Goal: Connect with others: Connect with others

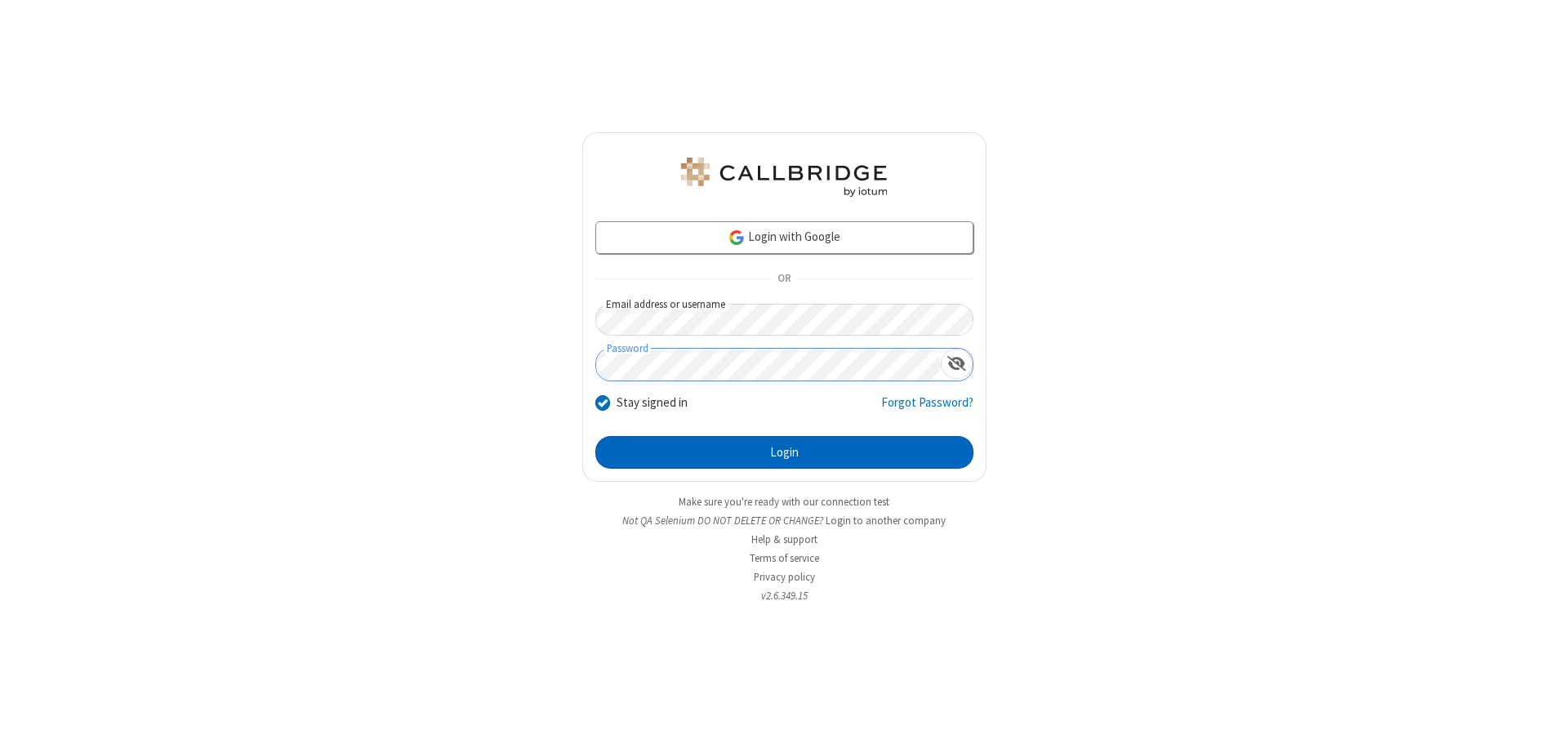
click at [784, 452] on button "Login" at bounding box center [784, 452] width 378 height 32
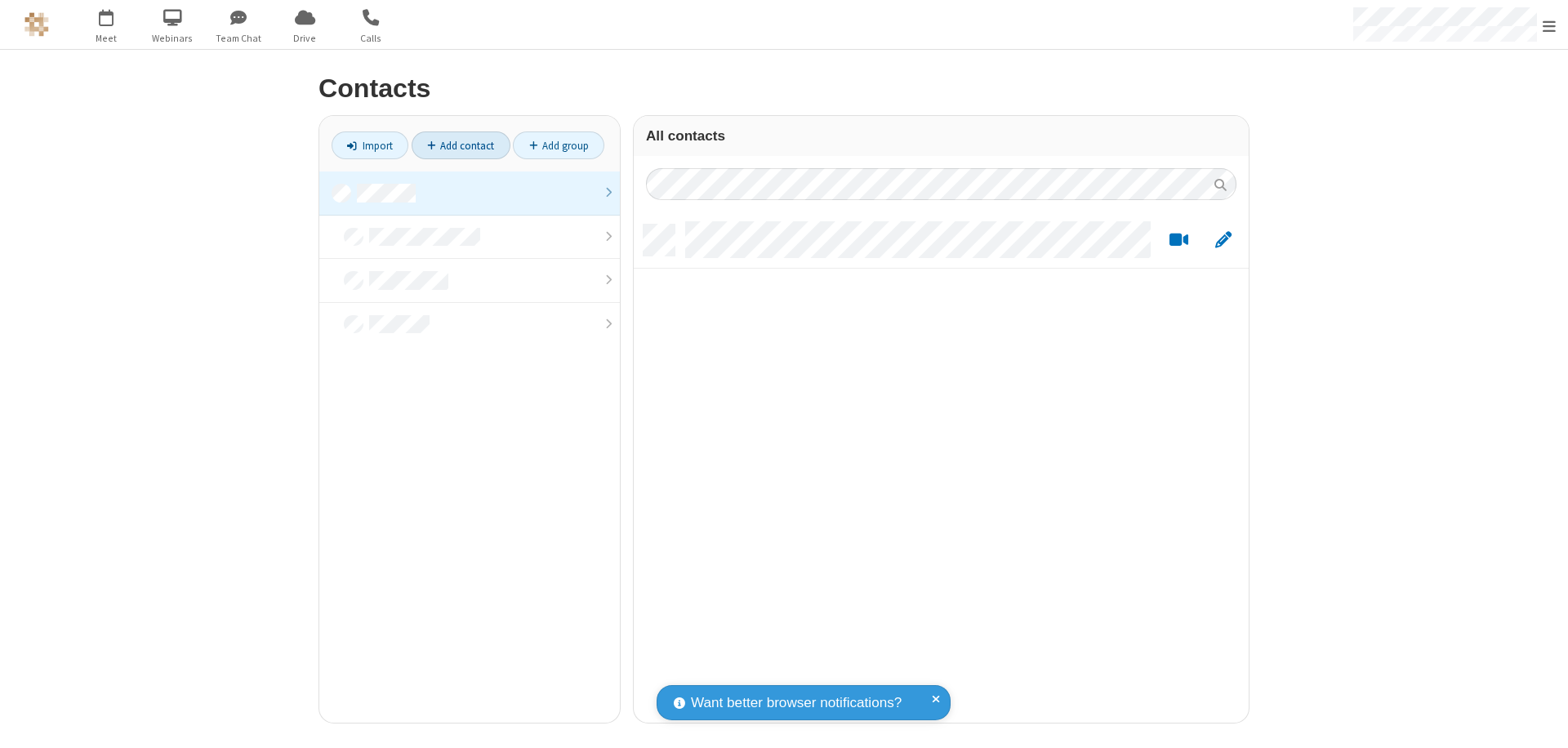
click at [470, 192] on link at bounding box center [470, 193] width 301 height 44
click at [461, 145] on link "Add contact" at bounding box center [461, 145] width 99 height 27
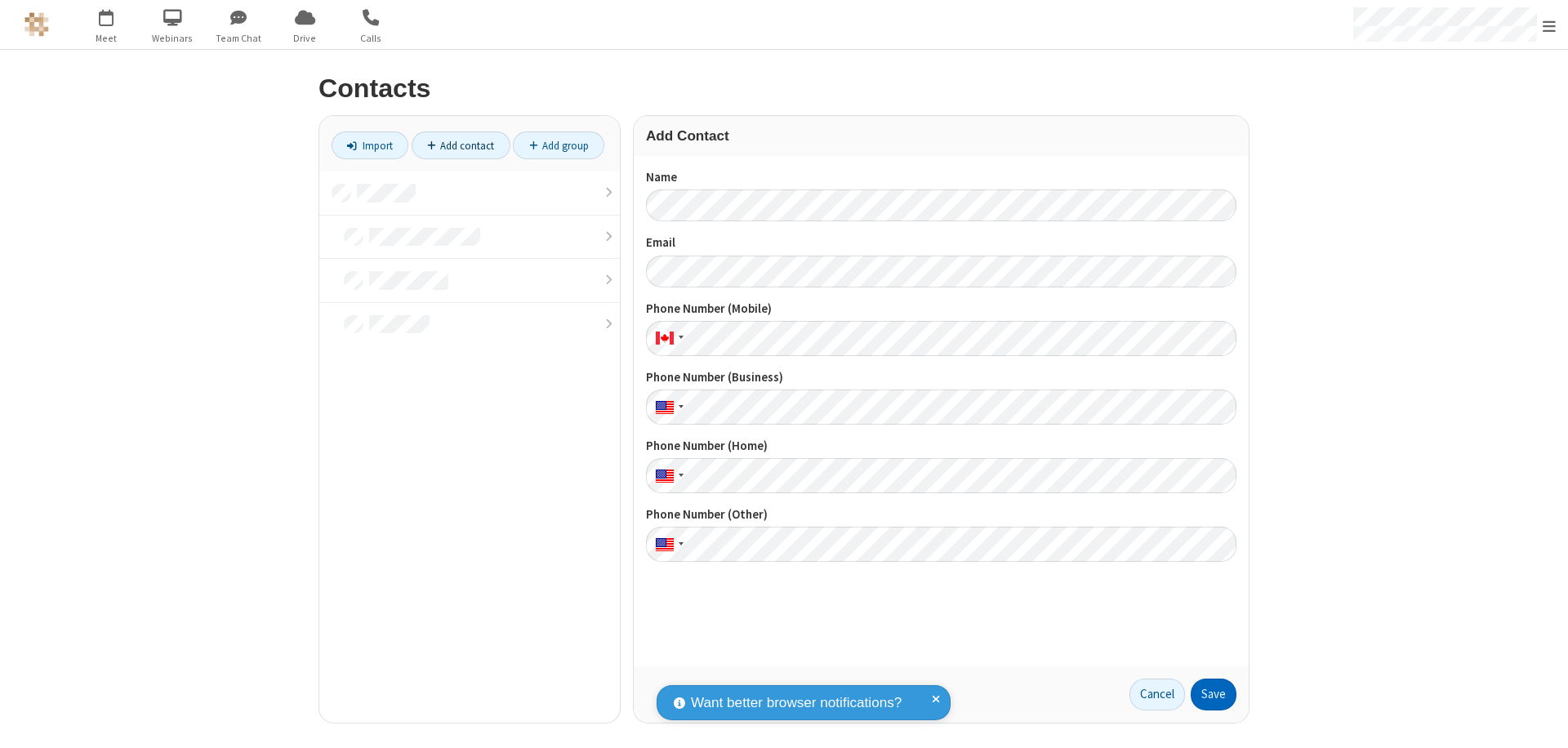
click at [1213, 694] on button "Save" at bounding box center [1213, 694] width 46 height 32
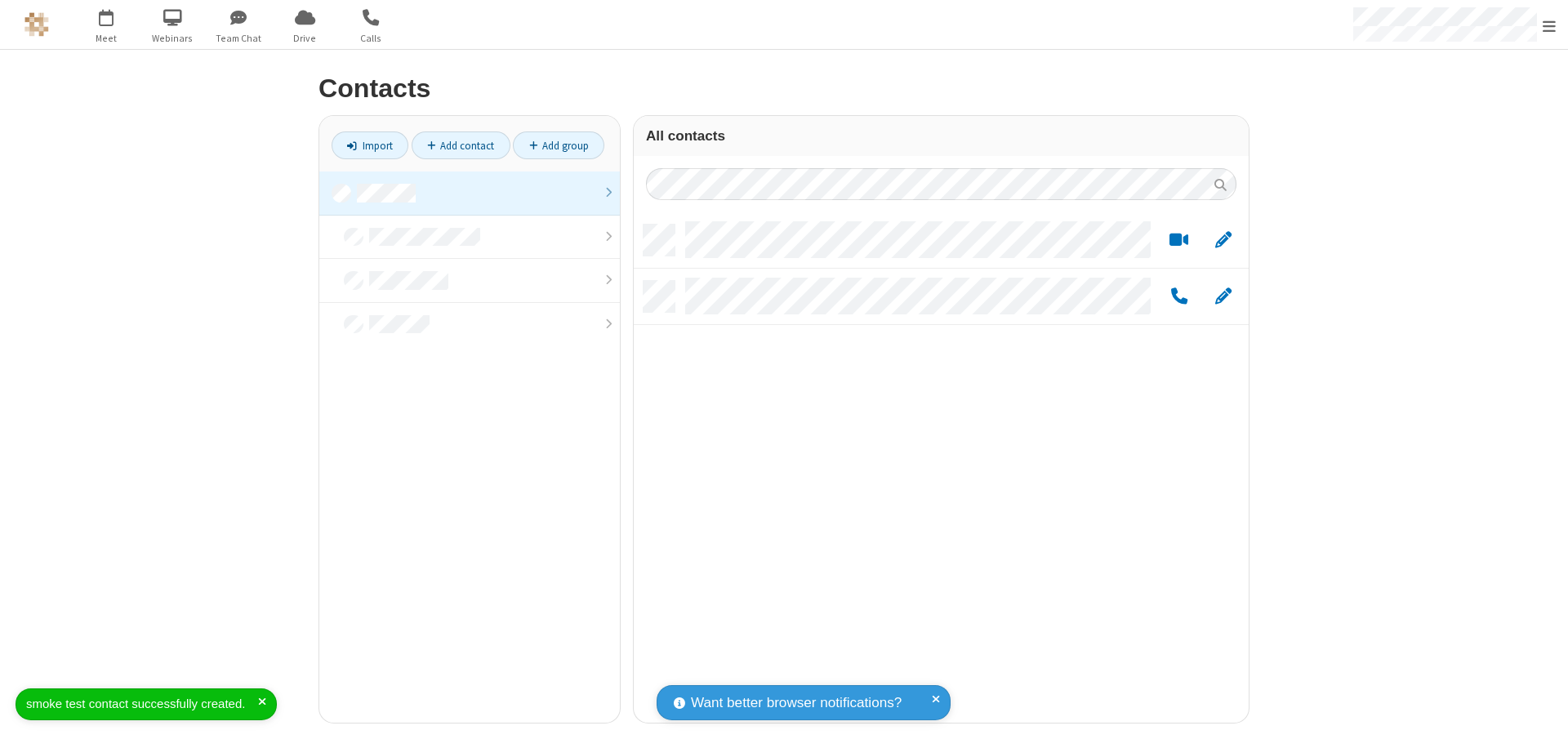
scroll to position [498, 602]
click at [461, 145] on link "Add contact" at bounding box center [461, 145] width 99 height 27
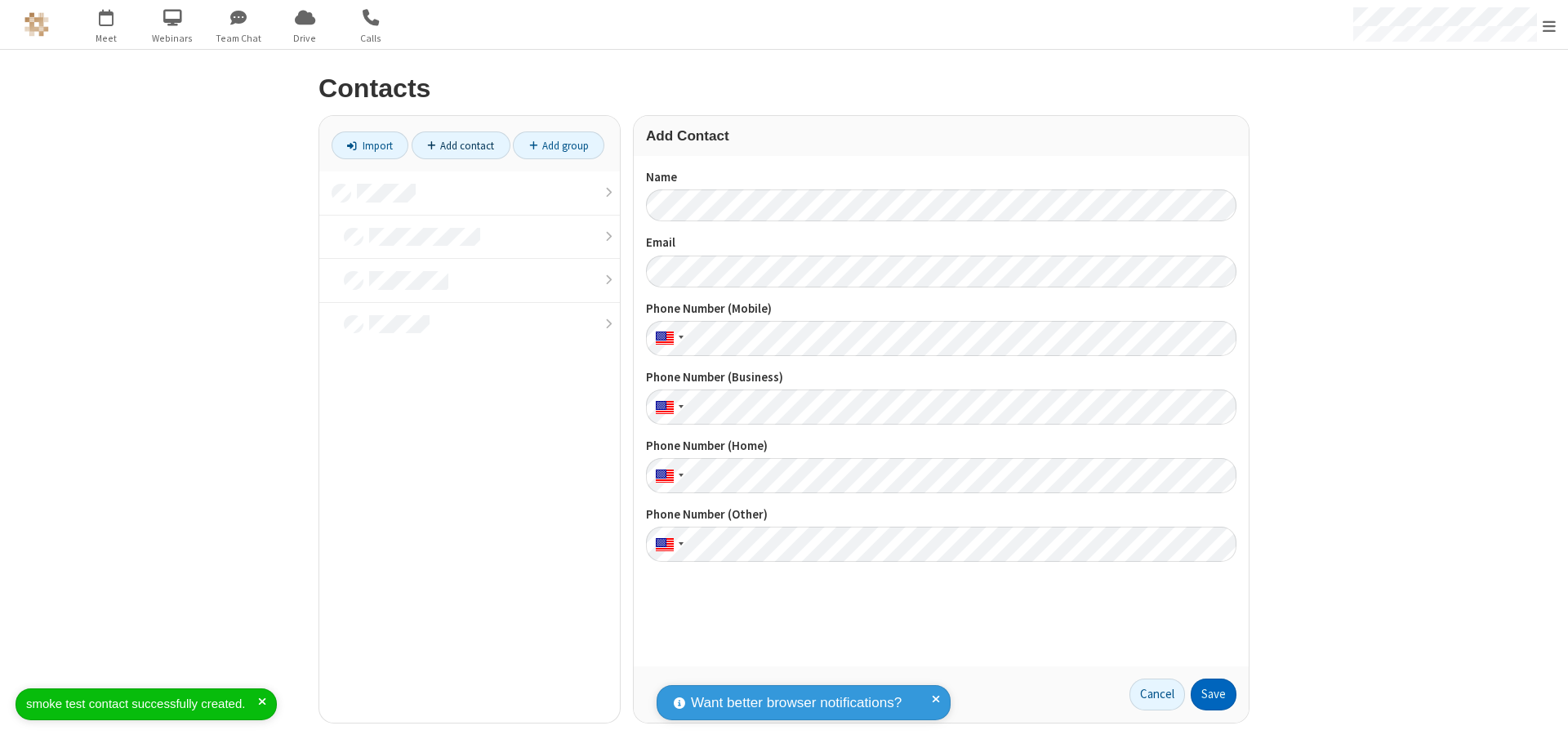
click at [1213, 694] on button "Save" at bounding box center [1213, 694] width 46 height 32
